Goal: Task Accomplishment & Management: Use online tool/utility

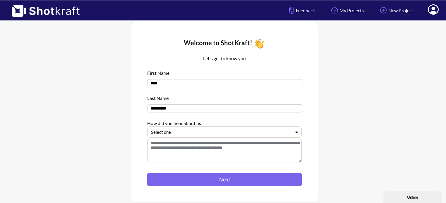
click at [165, 133] on div at bounding box center [221, 132] width 140 height 7
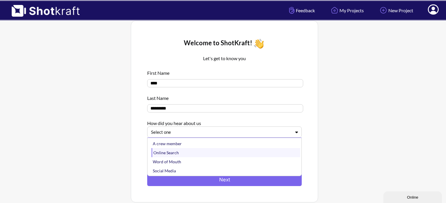
click at [177, 153] on div "Online Search" at bounding box center [225, 152] width 149 height 9
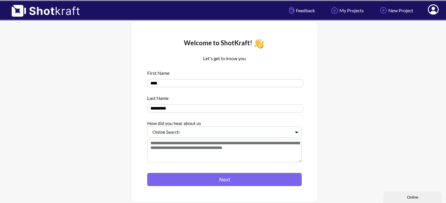
click at [191, 173] on div at bounding box center [224, 170] width 154 height 6
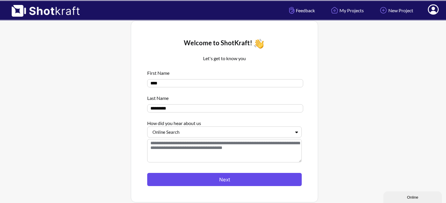
click at [192, 177] on button "Next" at bounding box center [224, 179] width 154 height 13
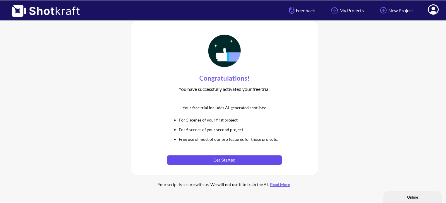
click at [232, 159] on button "Get Started" at bounding box center [224, 160] width 114 height 9
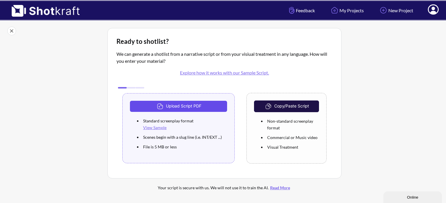
click at [189, 104] on button "Upload Script PDF" at bounding box center [178, 106] width 97 height 11
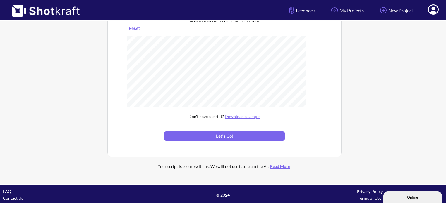
scroll to position [93, 0]
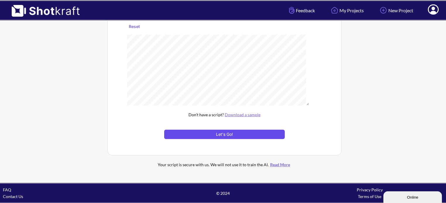
click at [227, 135] on button "Let's Go!" at bounding box center [224, 134] width 120 height 9
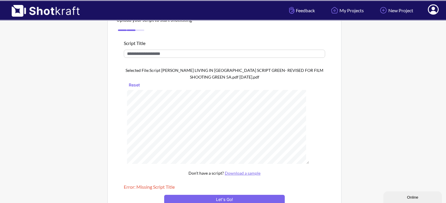
scroll to position [29, 0]
click at [170, 55] on input "text" at bounding box center [224, 54] width 201 height 8
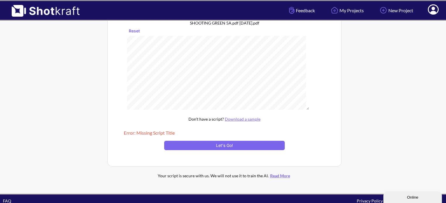
scroll to position [93, 0]
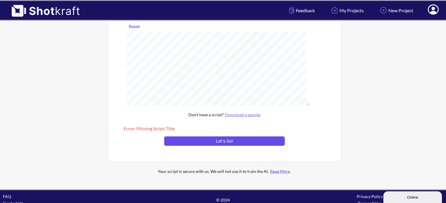
type input "**********"
click at [237, 138] on button "Let's Go!" at bounding box center [224, 141] width 120 height 9
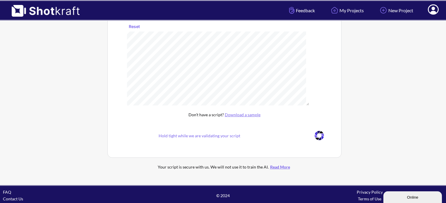
scroll to position [33, 0]
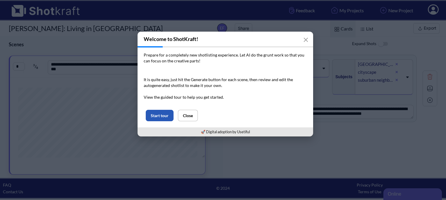
click at [163, 116] on button "Start tour" at bounding box center [160, 115] width 28 height 11
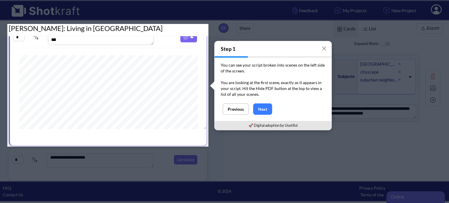
scroll to position [163, 0]
click at [261, 108] on button "Next" at bounding box center [262, 108] width 19 height 11
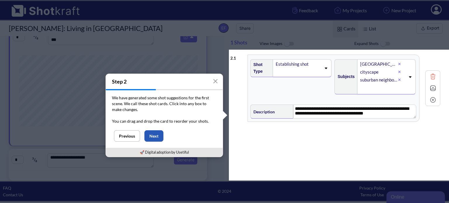
click at [156, 134] on button "Next" at bounding box center [153, 135] width 19 height 11
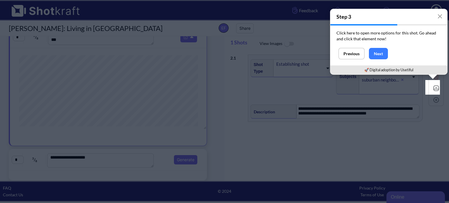
click at [433, 89] on img at bounding box center [436, 88] width 9 height 9
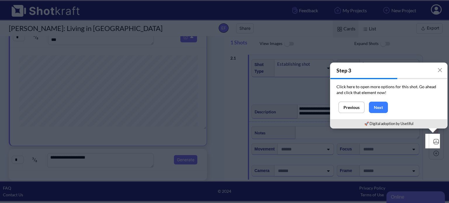
click at [434, 140] on img at bounding box center [436, 141] width 9 height 9
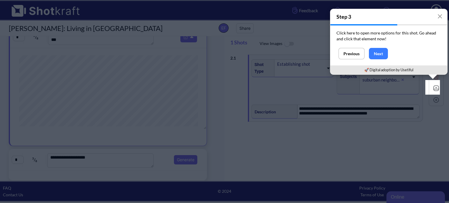
click at [433, 87] on img at bounding box center [436, 88] width 9 height 9
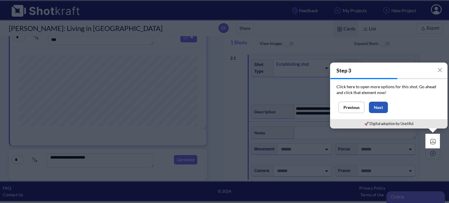
click at [381, 103] on button "Next" at bounding box center [378, 107] width 19 height 11
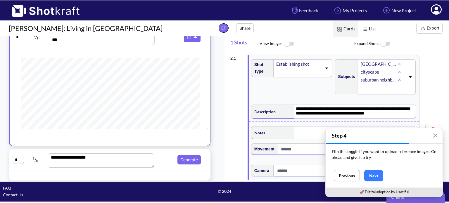
scroll to position [0, 0]
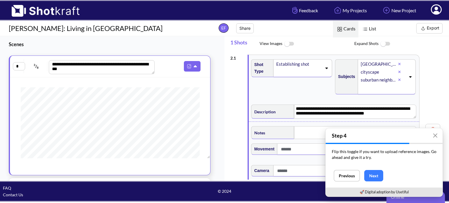
click at [167, 68] on span at bounding box center [179, 66] width 46 height 11
click at [26, 66] on span "3 / 8" at bounding box center [36, 66] width 22 height 9
click at [22, 68] on input "*" at bounding box center [19, 66] width 12 height 8
click at [16, 63] on input "*" at bounding box center [19, 66] width 12 height 8
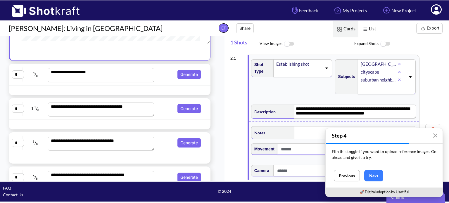
scroll to position [117, 0]
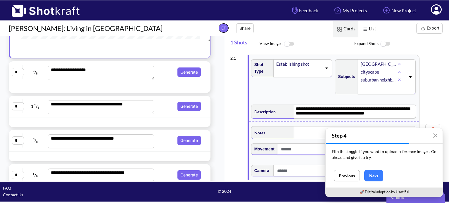
click at [32, 72] on span "3 / 8" at bounding box center [35, 72] width 22 height 9
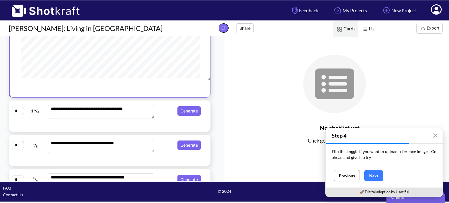
scroll to position [116, 0]
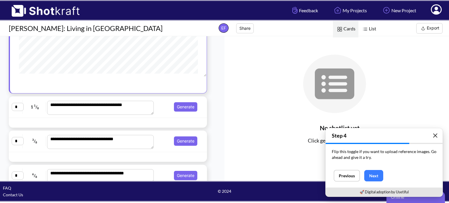
click at [437, 137] on icon "button" at bounding box center [435, 135] width 5 height 5
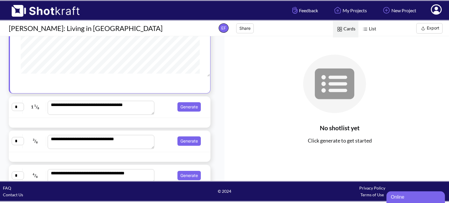
scroll to position [0, 0]
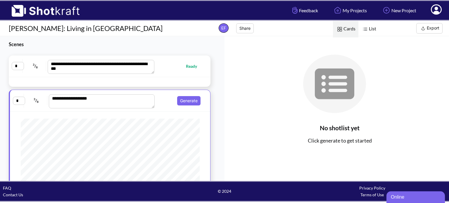
click at [18, 66] on input "*" at bounding box center [18, 66] width 12 height 8
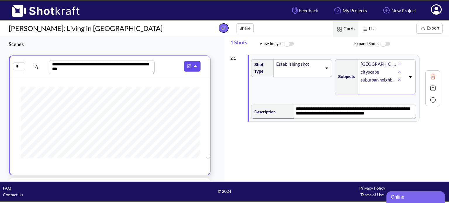
click at [189, 65] on img at bounding box center [189, 67] width 8 height 8
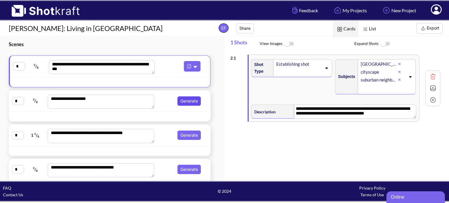
click at [187, 101] on button "Generate" at bounding box center [188, 100] width 23 height 9
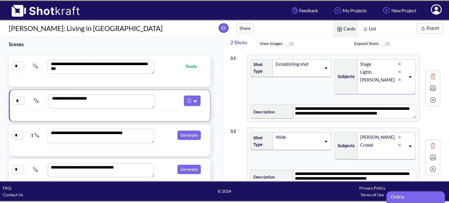
click at [170, 75] on div "**********" at bounding box center [110, 67] width 202 height 22
type textarea "**********"
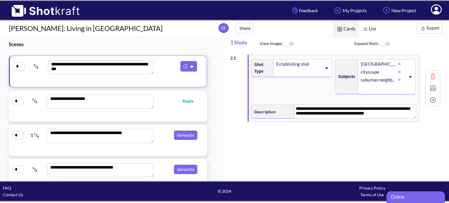
click at [288, 43] on img at bounding box center [288, 44] width 13 height 13
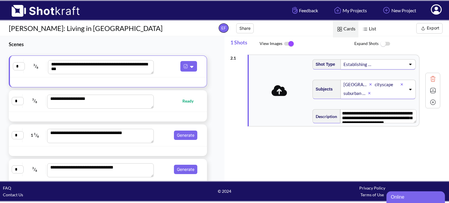
click at [288, 43] on img at bounding box center [288, 44] width 13 height 12
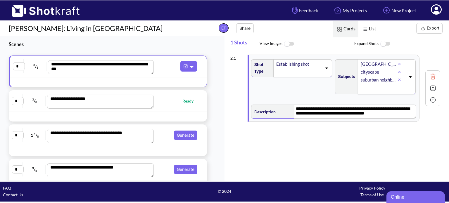
click at [387, 43] on img at bounding box center [385, 44] width 13 height 13
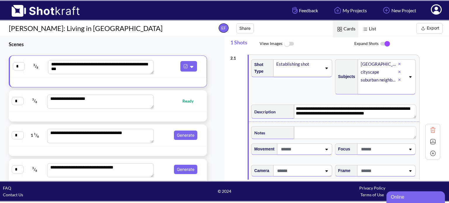
click at [387, 43] on img at bounding box center [385, 44] width 13 height 12
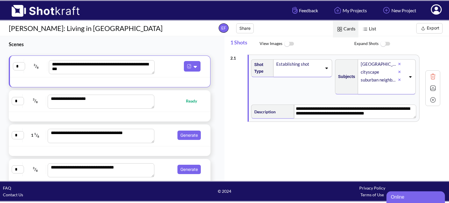
drag, startPoint x: 19, startPoint y: 65, endPoint x: 6, endPoint y: 65, distance: 13.7
type input "*"
click at [38, 74] on div "**********" at bounding box center [110, 67] width 200 height 22
click at [84, 69] on textarea "**********" at bounding box center [102, 67] width 106 height 14
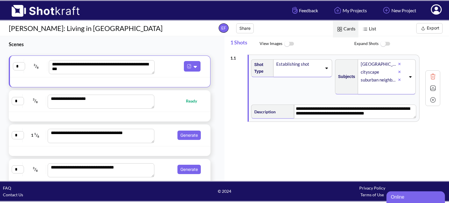
click at [156, 72] on div "**********" at bounding box center [110, 66] width 194 height 15
click at [194, 69] on button at bounding box center [192, 66] width 17 height 11
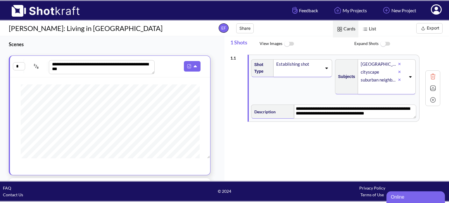
scroll to position [163, 0]
drag, startPoint x: 152, startPoint y: 71, endPoint x: 159, endPoint y: 61, distance: 12.8
click at [159, 63] on div "**********" at bounding box center [110, 67] width 194 height 16
click at [157, 44] on h3 "Scenes" at bounding box center [109, 44] width 201 height 7
click at [372, 30] on span "List" at bounding box center [368, 29] width 21 height 17
